Goal: Communication & Community: Answer question/provide support

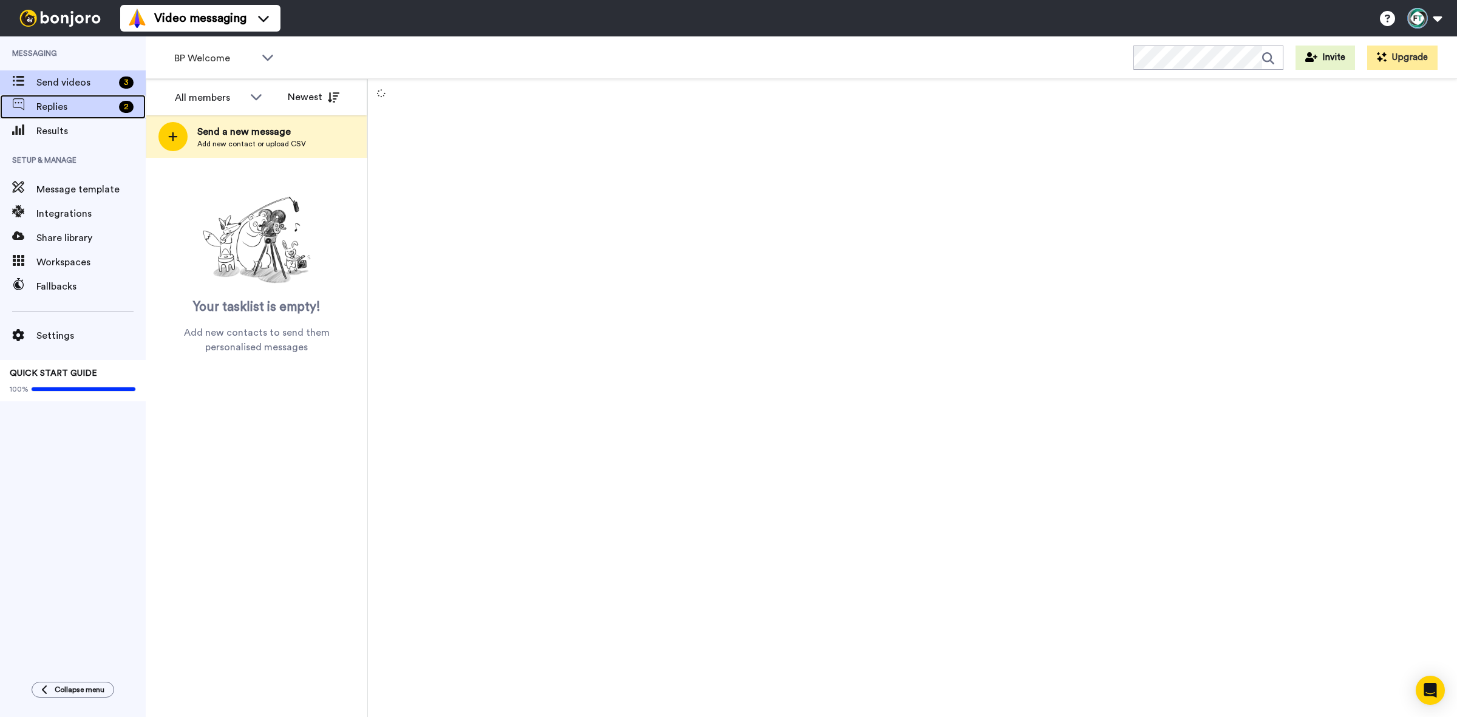
click at [64, 103] on span "Replies" at bounding box center [75, 107] width 78 height 15
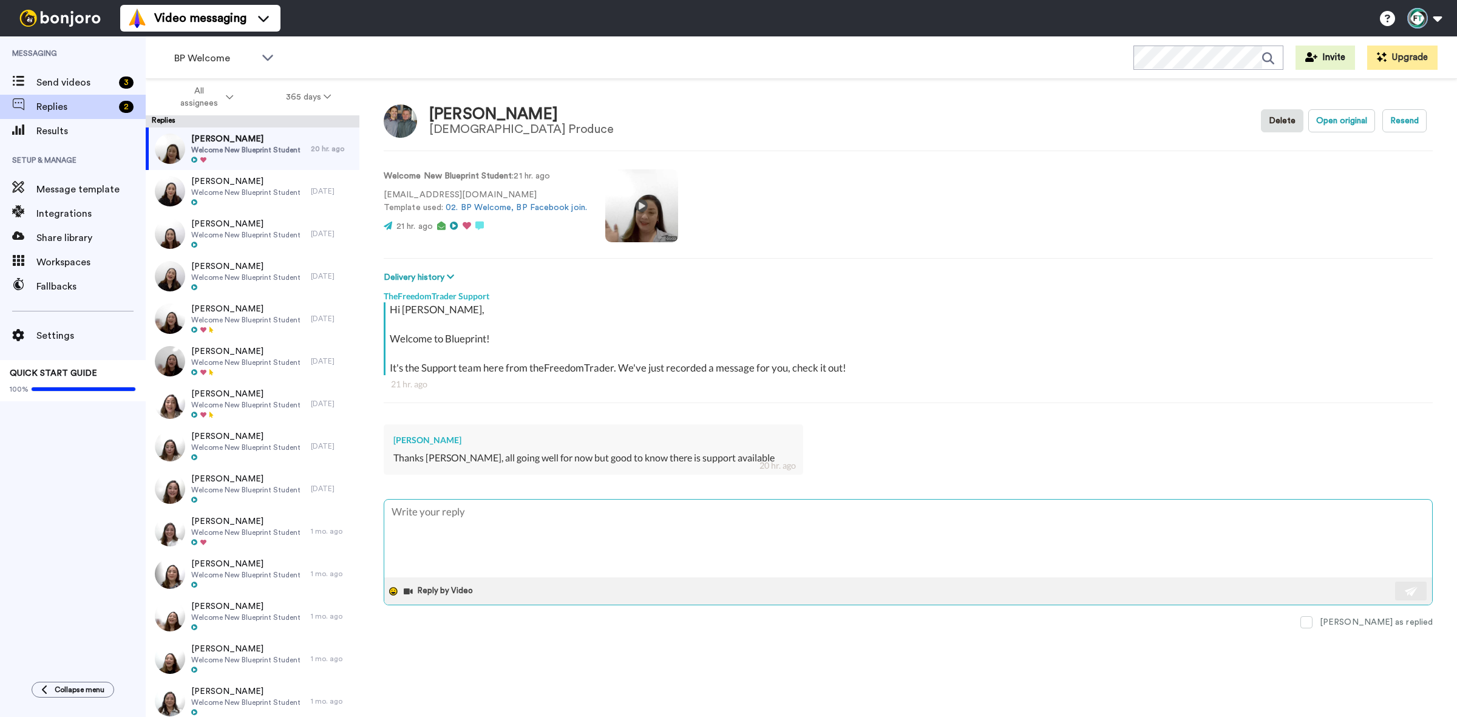
click at [393, 591] on icon at bounding box center [393, 591] width 9 height 9
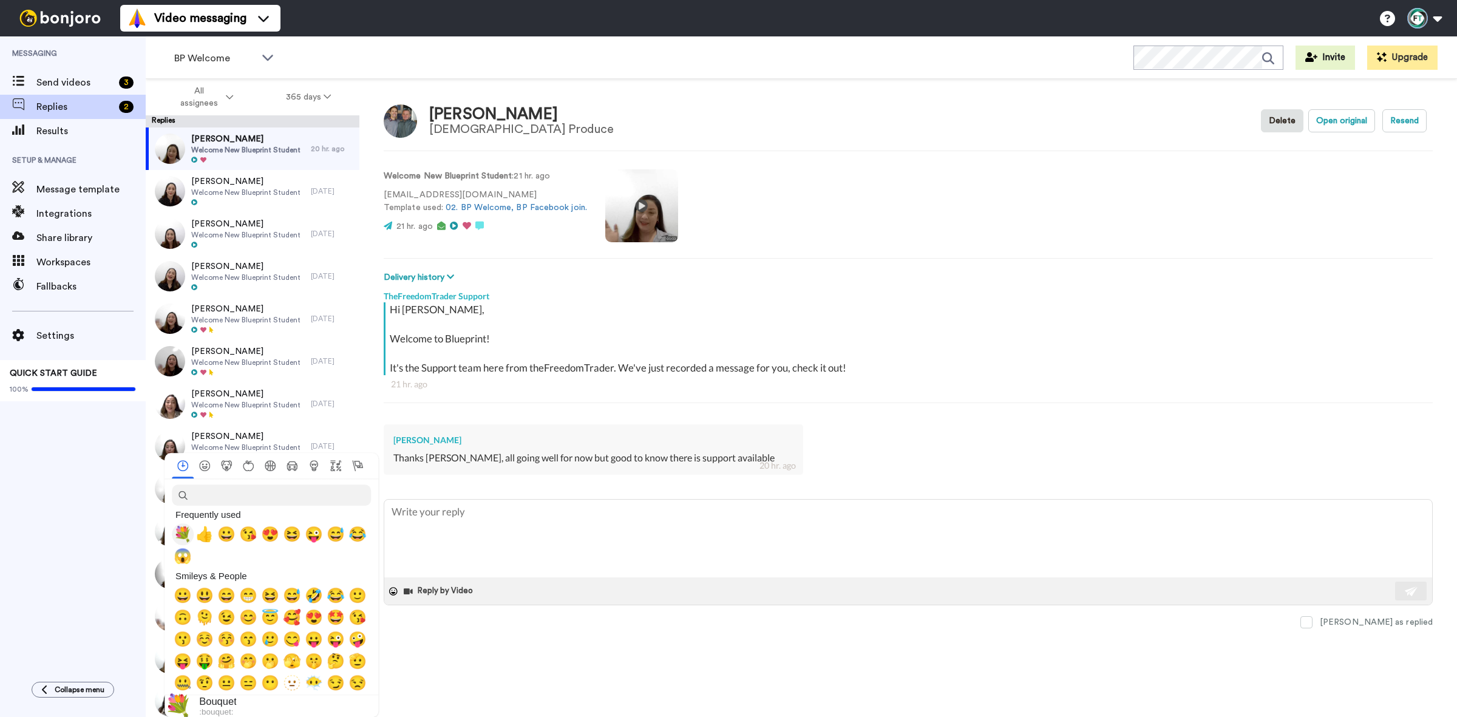
click at [184, 536] on span "💐" at bounding box center [183, 534] width 18 height 17
type textarea "x"
type textarea "💐"
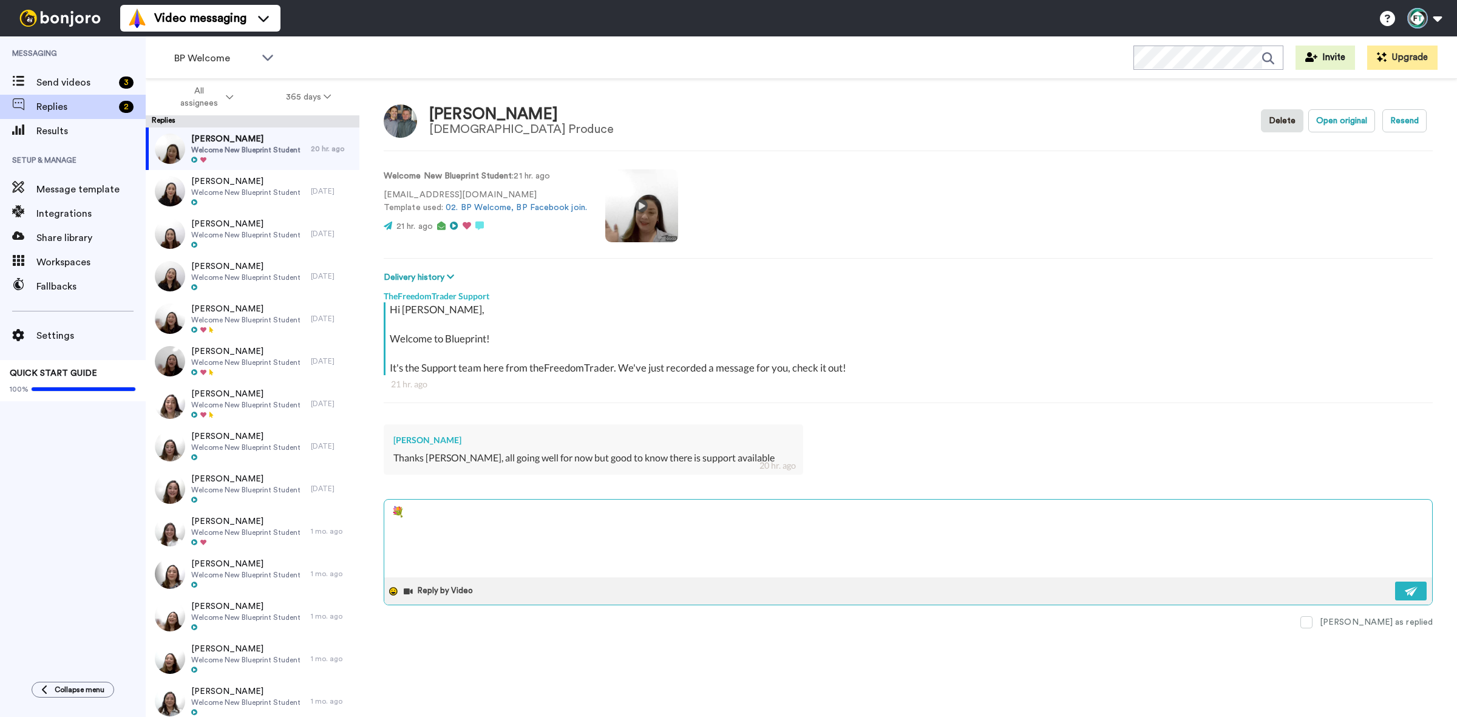
click at [395, 592] on icon at bounding box center [393, 591] width 9 height 9
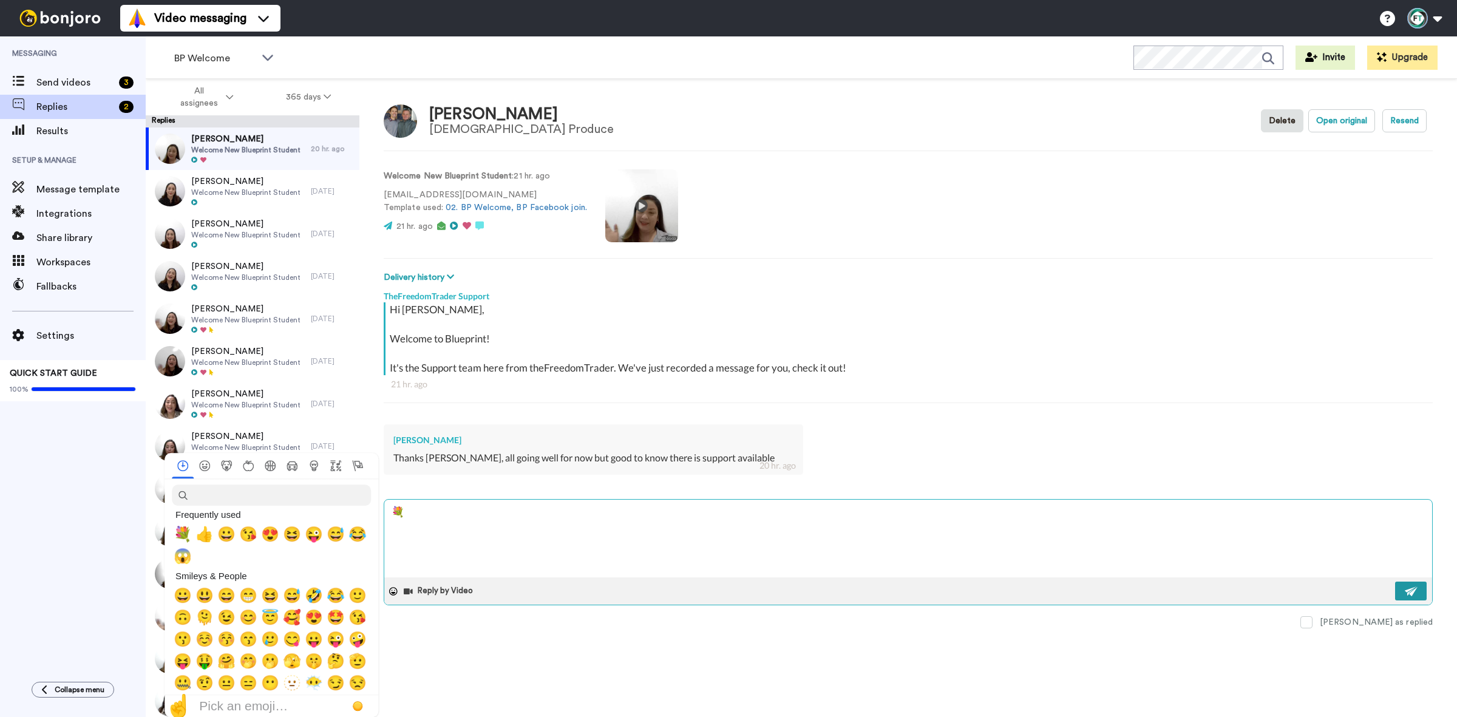
click at [1400, 588] on button at bounding box center [1411, 591] width 32 height 19
type textarea "x"
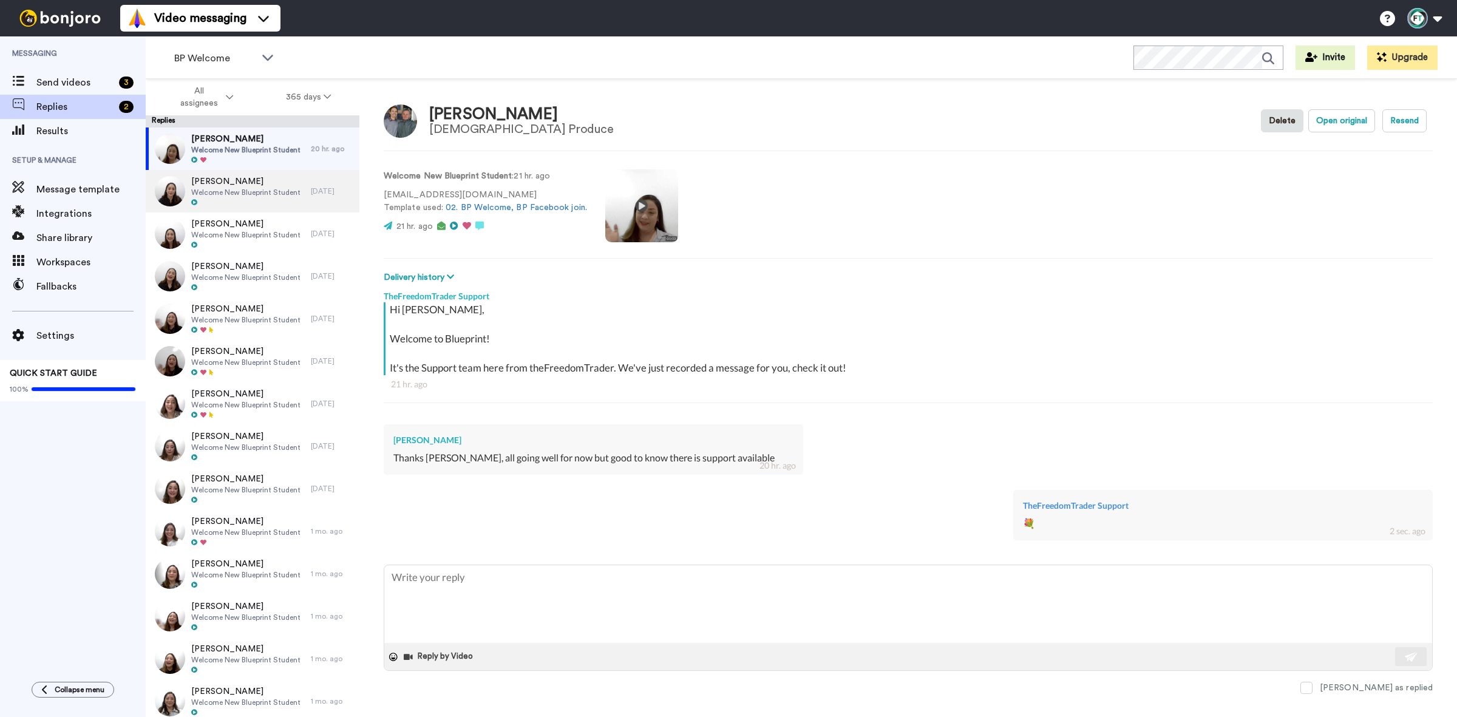
type textarea "x"
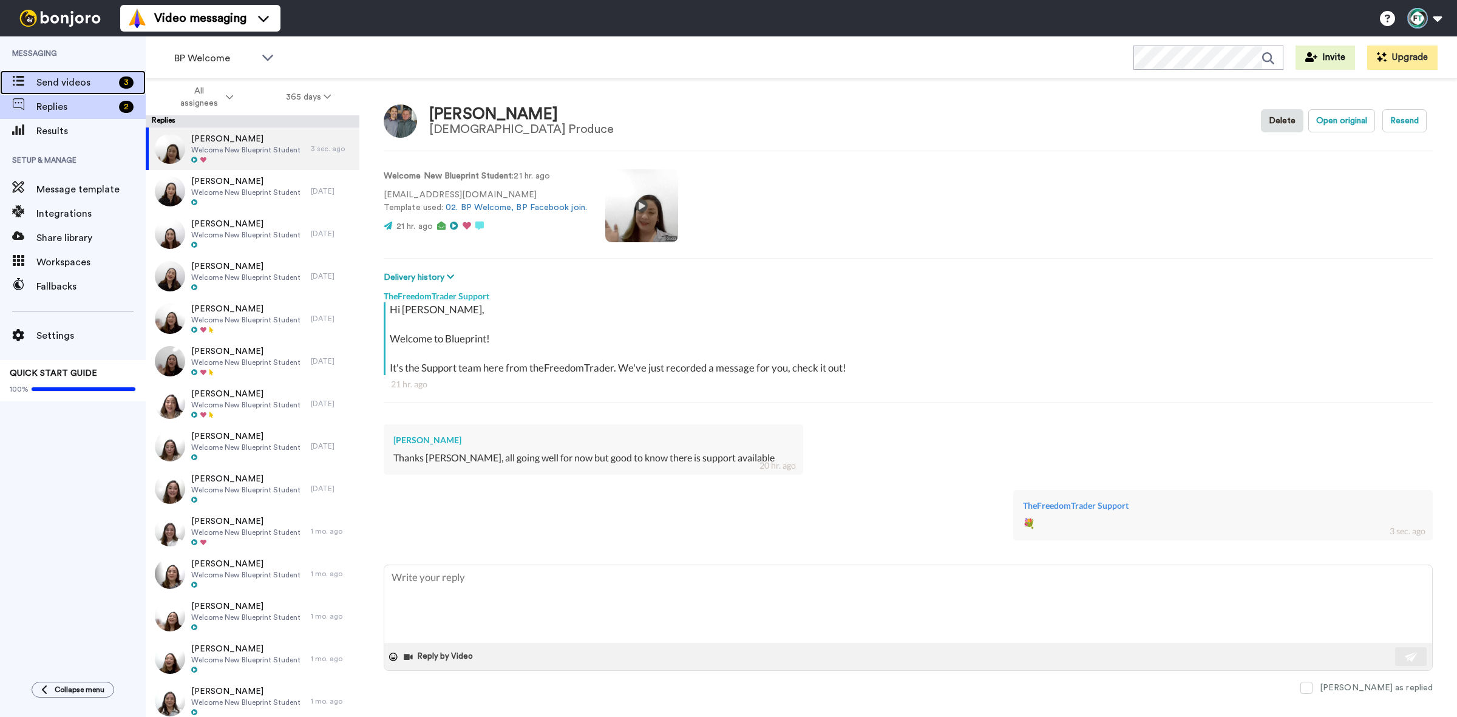
click at [55, 84] on span "Send videos" at bounding box center [75, 82] width 78 height 15
